Goal: Task Accomplishment & Management: Manage account settings

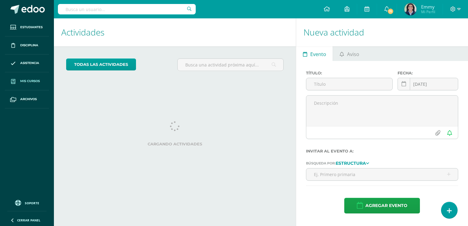
click at [37, 78] on link "Mis cursos" at bounding box center [27, 81] width 44 height 18
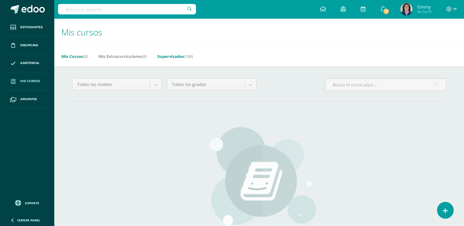
click at [179, 53] on link "Supervisados (130)" at bounding box center [175, 56] width 36 height 10
click at [180, 57] on link "Supervisados (130)" at bounding box center [175, 56] width 36 height 10
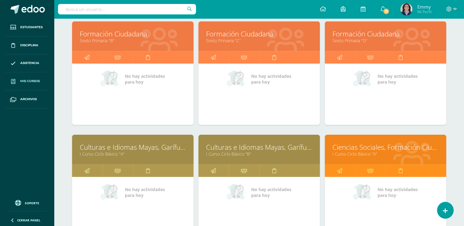
scroll to position [1805, 0]
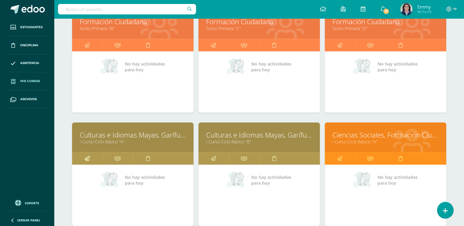
click at [93, 156] on link at bounding box center [87, 159] width 30 height 12
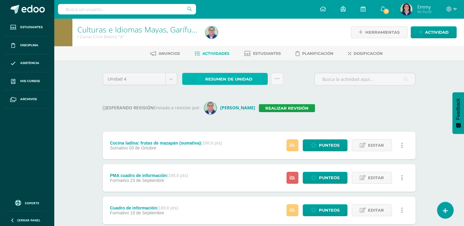
click at [248, 77] on span "Resumen de unidad" at bounding box center [228, 79] width 47 height 11
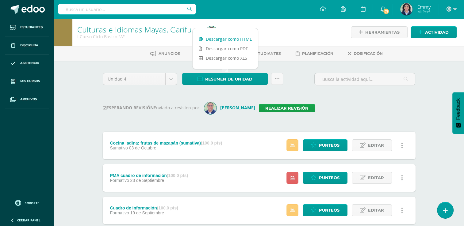
click at [229, 36] on link "Descargar como HTML" at bounding box center [224, 38] width 65 height 9
click at [293, 107] on link "Realizar revisión" at bounding box center [287, 108] width 56 height 8
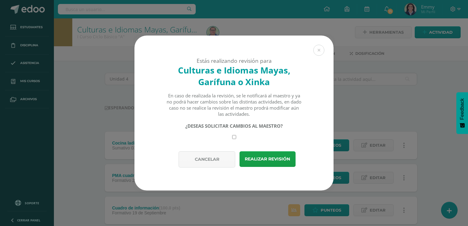
click at [233, 136] on input "checkbox" at bounding box center [234, 137] width 4 height 4
checkbox input "true"
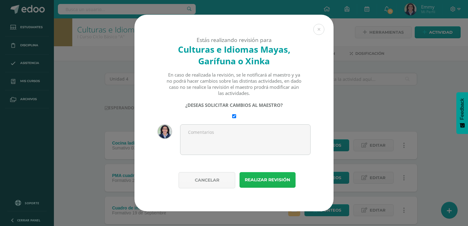
click at [267, 178] on button "Realizar revisión" at bounding box center [268, 180] width 56 height 16
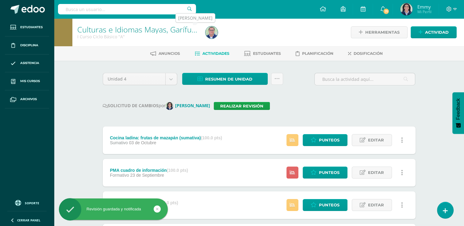
click at [212, 31] on img at bounding box center [211, 32] width 12 height 12
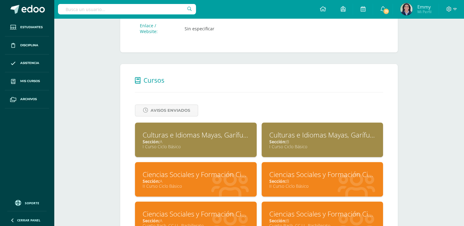
scroll to position [214, 0]
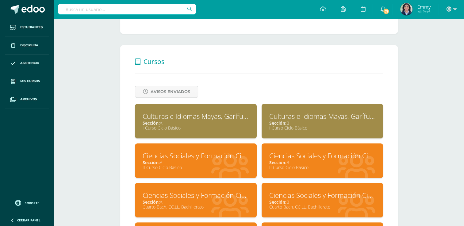
click at [324, 124] on div "Sección: B" at bounding box center [322, 123] width 106 height 6
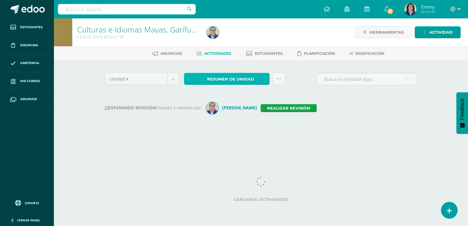
click at [243, 78] on span "Resumen de unidad" at bounding box center [230, 79] width 47 height 11
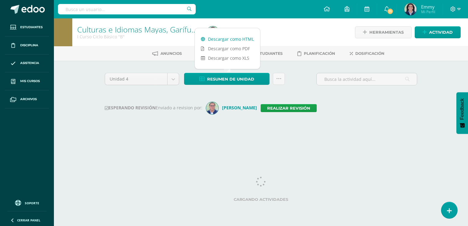
click at [238, 39] on link "Descargar como HTML" at bounding box center [227, 38] width 65 height 9
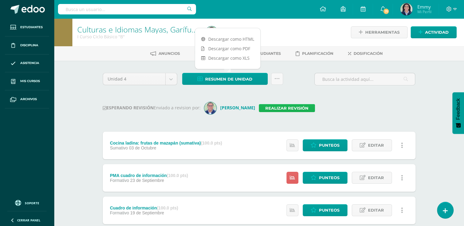
click at [283, 107] on link "Realizar revisión" at bounding box center [287, 108] width 56 height 8
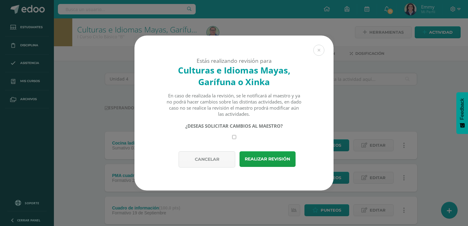
click at [235, 137] on input "checkbox" at bounding box center [234, 137] width 4 height 4
checkbox input "true"
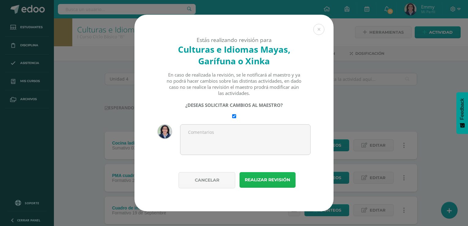
click at [265, 177] on button "Realizar revisión" at bounding box center [268, 180] width 56 height 16
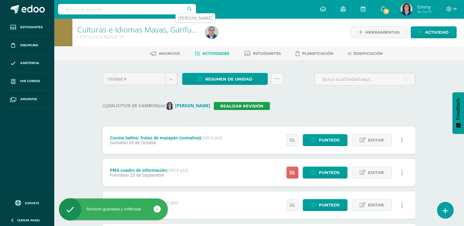
click at [212, 31] on img at bounding box center [211, 32] width 12 height 12
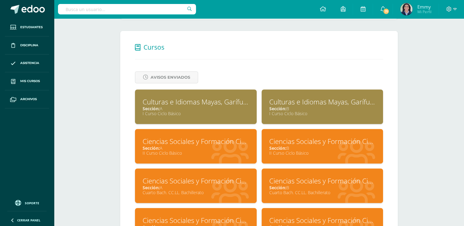
scroll to position [245, 0]
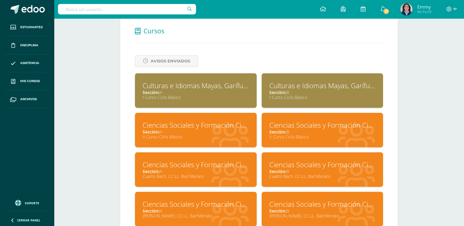
click at [213, 127] on div "Ciencias Sociales y Formación Ciudadana" at bounding box center [195, 124] width 106 height 9
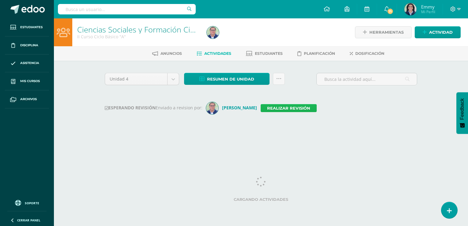
click at [281, 104] on link "Realizar revisión" at bounding box center [289, 108] width 56 height 8
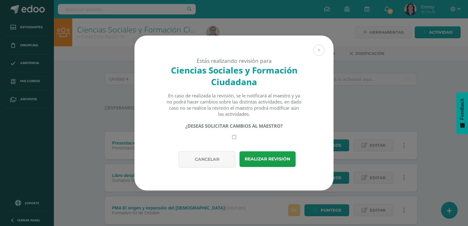
click at [232, 138] on input "checkbox" at bounding box center [234, 137] width 4 height 4
checkbox input "true"
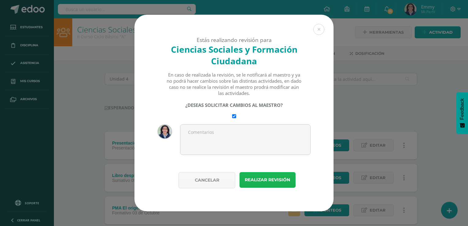
click at [281, 177] on button "Realizar revisión" at bounding box center [268, 180] width 56 height 16
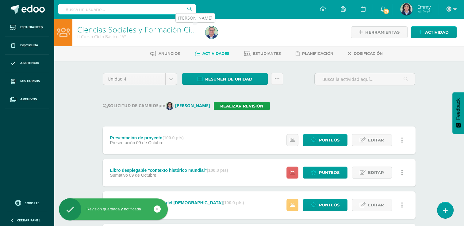
click at [215, 32] on img at bounding box center [211, 32] width 12 height 12
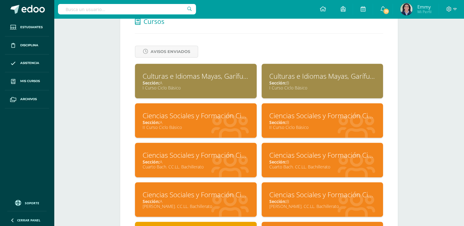
scroll to position [245, 0]
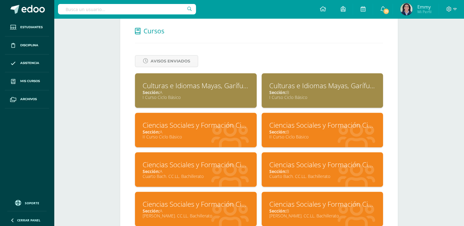
click at [322, 135] on div "II Curso Ciclo Básico" at bounding box center [322, 137] width 106 height 6
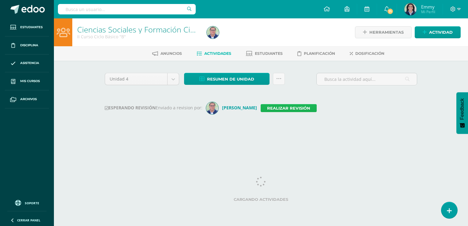
click at [280, 106] on link "Realizar revisión" at bounding box center [289, 108] width 56 height 8
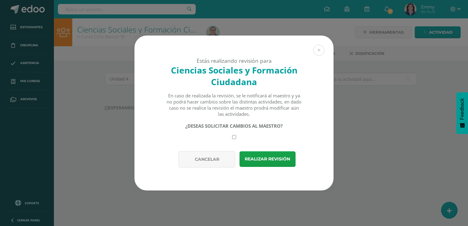
click at [234, 137] on input "checkbox" at bounding box center [234, 137] width 4 height 4
checkbox input "true"
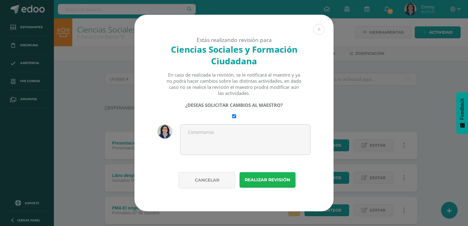
click at [282, 182] on button "Realizar revisión" at bounding box center [268, 180] width 56 height 16
click at [272, 176] on button "Realizar revisión" at bounding box center [268, 180] width 56 height 16
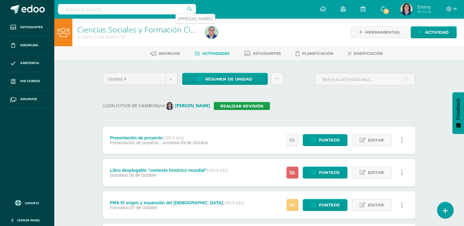
click at [208, 35] on img at bounding box center [211, 32] width 12 height 12
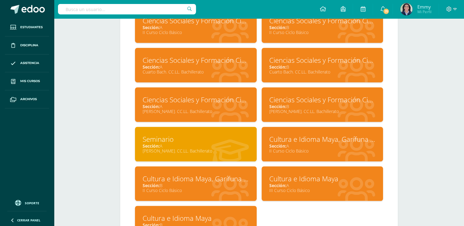
scroll to position [368, 0]
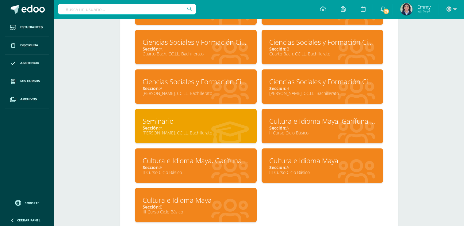
click at [330, 128] on div "Sección: A" at bounding box center [322, 128] width 106 height 6
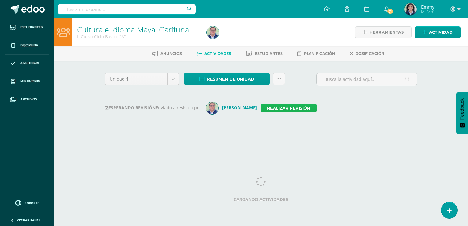
click at [275, 107] on link "Realizar revisión" at bounding box center [289, 108] width 56 height 8
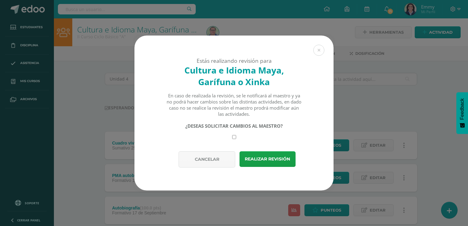
click at [232, 135] on div "¿DESEAS SOLICITAR CAMBIOS AL MAESTRO?" at bounding box center [234, 131] width 136 height 16
click at [233, 137] on input "checkbox" at bounding box center [234, 137] width 4 height 4
checkbox input "true"
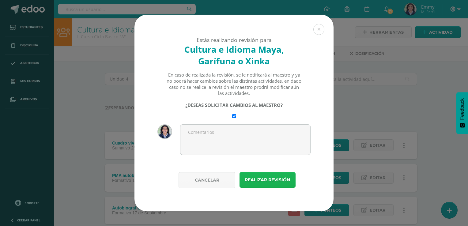
click at [267, 179] on button "Realizar revisión" at bounding box center [268, 180] width 56 height 16
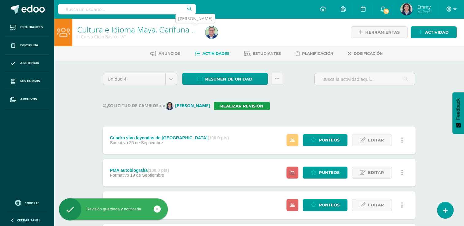
click at [210, 28] on img at bounding box center [211, 32] width 12 height 12
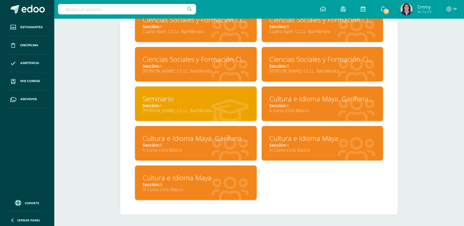
scroll to position [391, 0]
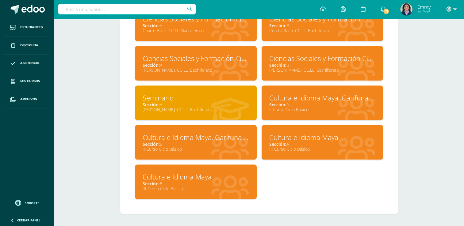
click at [241, 139] on div "Cultura e Idioma Maya, Garífuna o Xinka" at bounding box center [195, 137] width 106 height 9
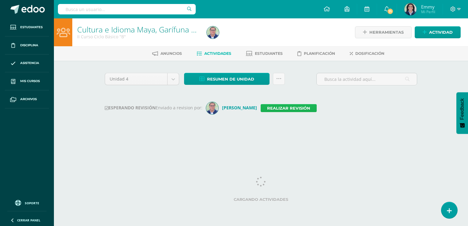
click at [273, 106] on link "Realizar revisión" at bounding box center [289, 108] width 56 height 8
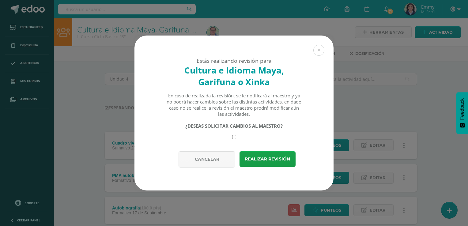
click at [234, 137] on input "checkbox" at bounding box center [234, 137] width 4 height 4
checkbox input "true"
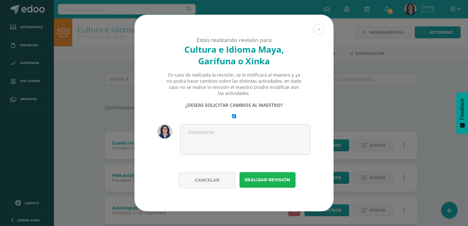
click at [262, 176] on button "Realizar revisión" at bounding box center [268, 180] width 56 height 16
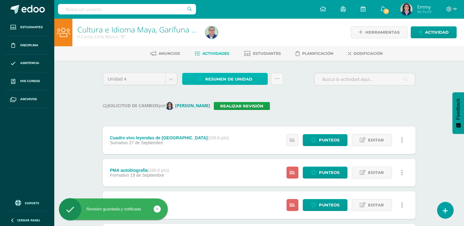
click at [252, 75] on link "Resumen de unidad" at bounding box center [224, 79] width 85 height 12
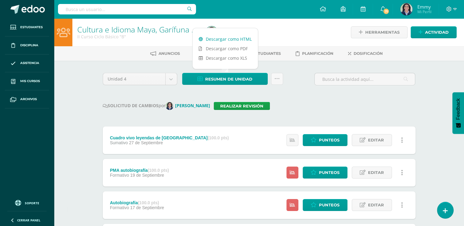
click at [236, 37] on link "Descargar como HTML" at bounding box center [224, 38] width 65 height 9
click at [302, 101] on div "Unidad 4 Unidad 1 Unidad 2 Unidad 3 Unidad 4 Resumen de unidad Subir actividade…" at bounding box center [258, 225] width 317 height 305
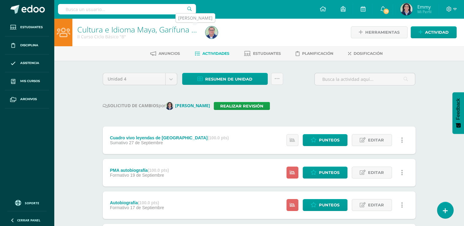
click at [217, 32] on img at bounding box center [211, 32] width 12 height 12
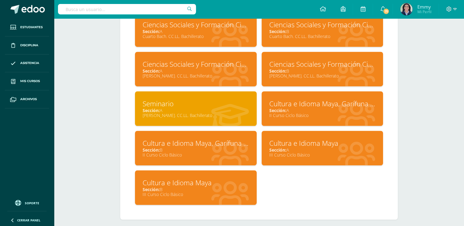
scroll to position [391, 0]
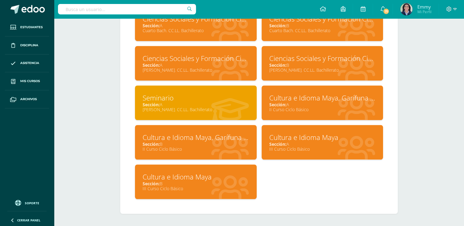
click at [296, 144] on div "Sección: A" at bounding box center [322, 144] width 106 height 6
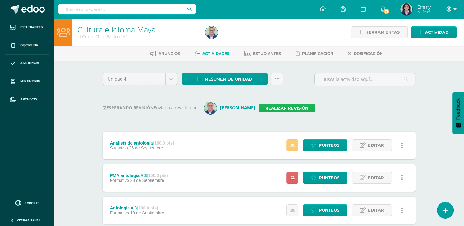
click at [296, 104] on link "Realizar revisión" at bounding box center [287, 108] width 56 height 8
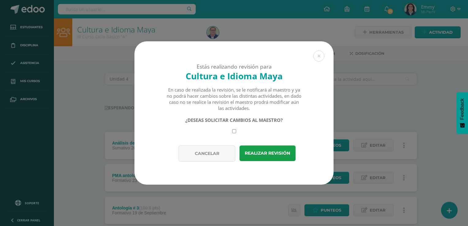
click at [233, 132] on input "checkbox" at bounding box center [234, 131] width 4 height 4
checkbox input "true"
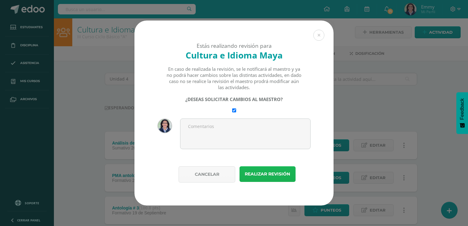
click at [261, 169] on button "Realizar revisión" at bounding box center [268, 174] width 56 height 16
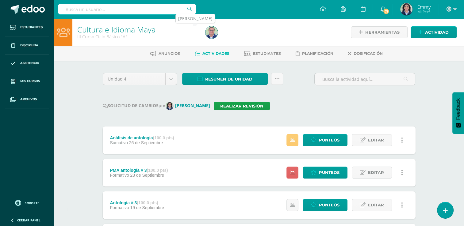
click at [210, 28] on img at bounding box center [211, 32] width 12 height 12
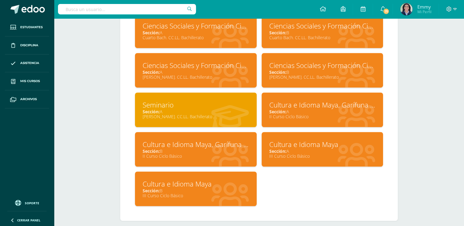
scroll to position [391, 0]
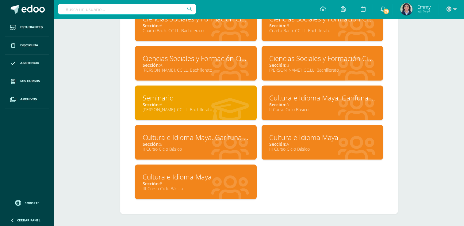
click at [226, 184] on div "Sección: B" at bounding box center [195, 184] width 106 height 6
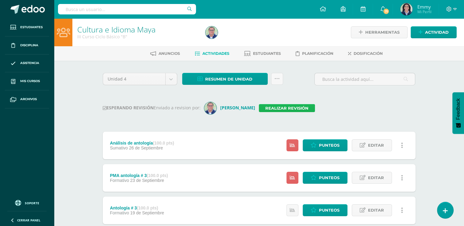
click at [279, 108] on link "Realizar revisión" at bounding box center [287, 108] width 56 height 8
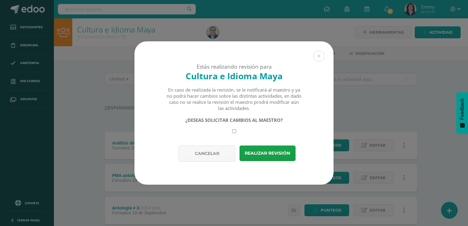
click at [235, 131] on input "checkbox" at bounding box center [234, 131] width 4 height 4
checkbox input "true"
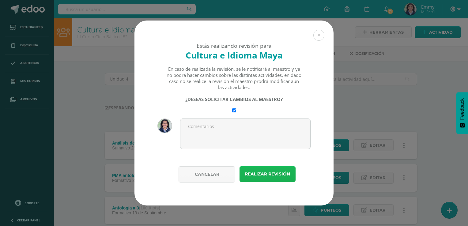
click at [267, 175] on button "Realizar revisión" at bounding box center [268, 174] width 56 height 16
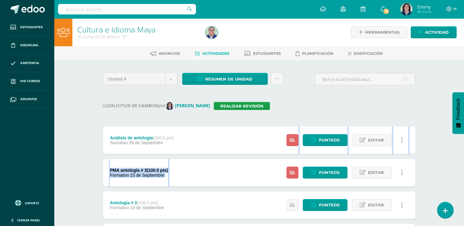
drag, startPoint x: 459, startPoint y: 147, endPoint x: 411, endPoint y: 176, distance: 56.8
click at [441, 161] on div "Cultura e Idioma Maya III Curso Ciclo Básico "B" Herramientas Detalle de asiste…" at bounding box center [259, 203] width 410 height 371
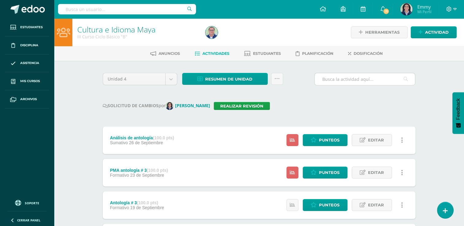
drag, startPoint x: 402, startPoint y: 73, endPoint x: 405, endPoint y: 75, distance: 3.9
click at [403, 73] on div at bounding box center [364, 79] width 101 height 13
click at [422, 107] on div "Unidad 4 Unidad 1 Unidad 2 Unidad 3 Unidad 4 Resumen de unidad Descargar como H…" at bounding box center [258, 225] width 337 height 329
click at [336, 98] on div "Unidad 4 Unidad 1 Unidad 2 Unidad 3 Unidad 4 Resumen de unidad Descargar como H…" at bounding box center [258, 225] width 317 height 305
click at [306, 102] on div "SOLICITUD DE CAMBIOS por Emmy Barrios Realizar revisión" at bounding box center [259, 106] width 313 height 8
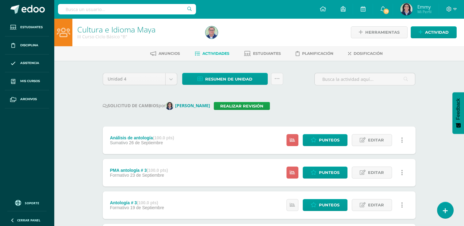
click at [352, 94] on div "Unidad 4 Unidad 1 Unidad 2 Unidad 3 Unidad 4 Resumen de unidad Descargar como H…" at bounding box center [258, 225] width 317 height 305
click at [214, 34] on img at bounding box center [211, 32] width 12 height 12
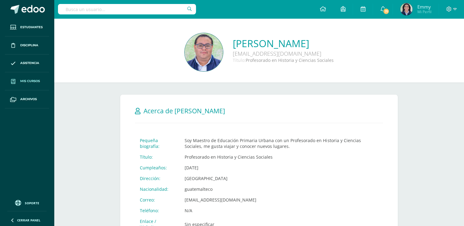
click at [36, 79] on span "Mis cursos" at bounding box center [30, 81] width 20 height 5
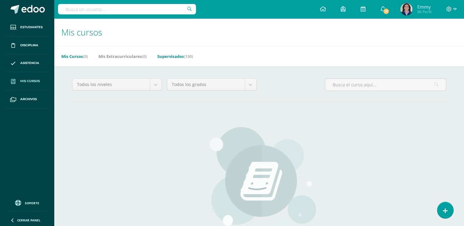
click at [181, 55] on link "Supervisados (130)" at bounding box center [175, 56] width 36 height 10
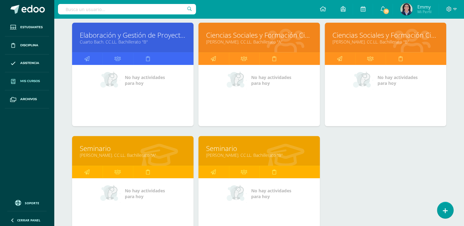
scroll to position [2471, 0]
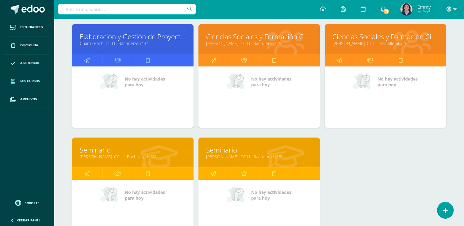
click at [91, 56] on link at bounding box center [87, 60] width 30 height 12
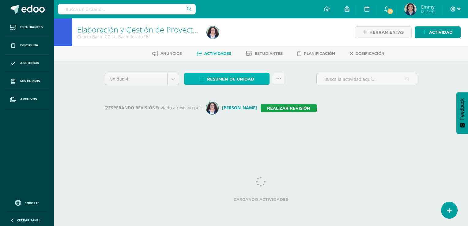
click at [234, 78] on span "Resumen de unidad" at bounding box center [230, 79] width 47 height 11
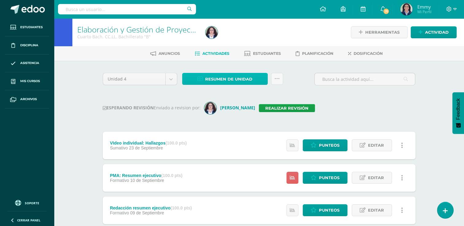
click at [233, 75] on span "Resumen de unidad" at bounding box center [228, 79] width 47 height 11
click at [240, 78] on span "Resumen de unidad" at bounding box center [228, 79] width 47 height 11
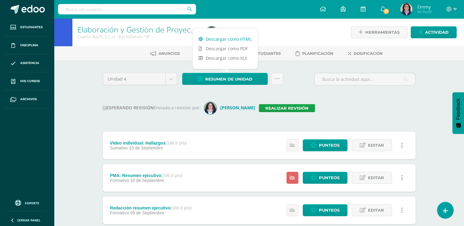
click at [237, 36] on link "Descargar como HTML" at bounding box center [224, 38] width 65 height 9
click at [66, 80] on div "Elaboración y Gestión de Proyectos Cuarto Bach. CC.LL. Bachillerato "B" Herrami…" at bounding box center [259, 206] width 410 height 377
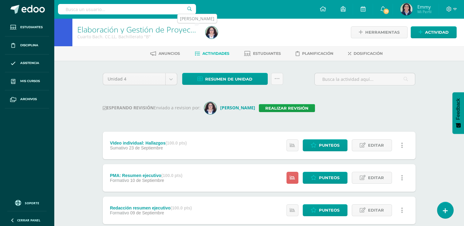
click at [209, 36] on img at bounding box center [211, 32] width 12 height 12
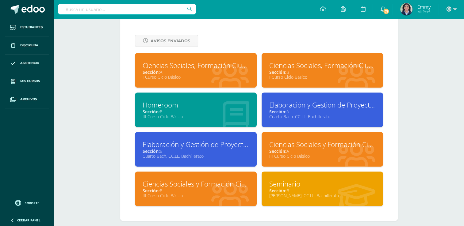
scroll to position [261, 0]
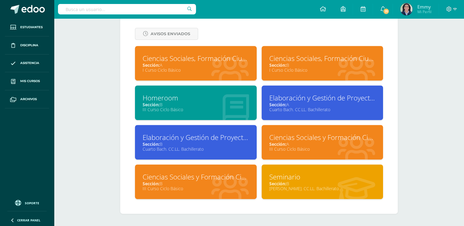
click at [325, 104] on div "Sección: A" at bounding box center [322, 105] width 106 height 6
